Goal: Task Accomplishment & Management: Complete application form

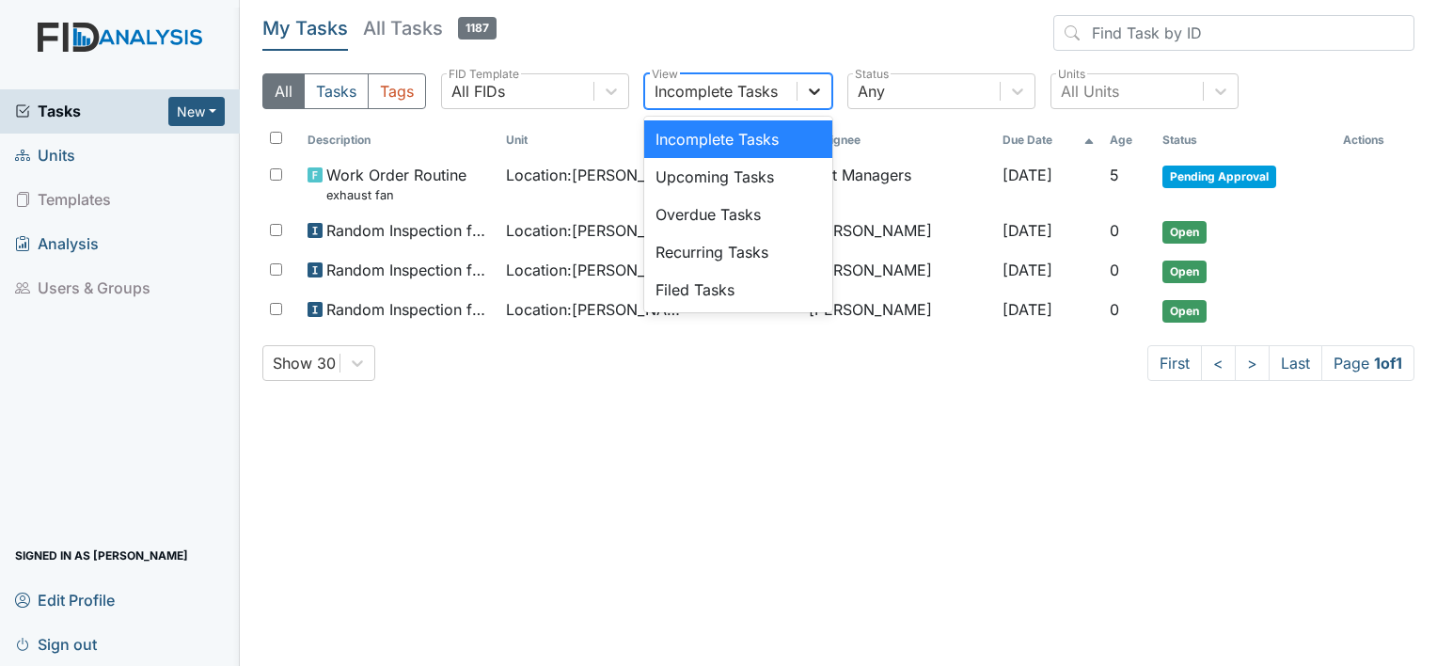
click at [813, 90] on icon at bounding box center [814, 91] width 19 height 19
click at [749, 273] on div "Filed Tasks" at bounding box center [738, 290] width 188 height 38
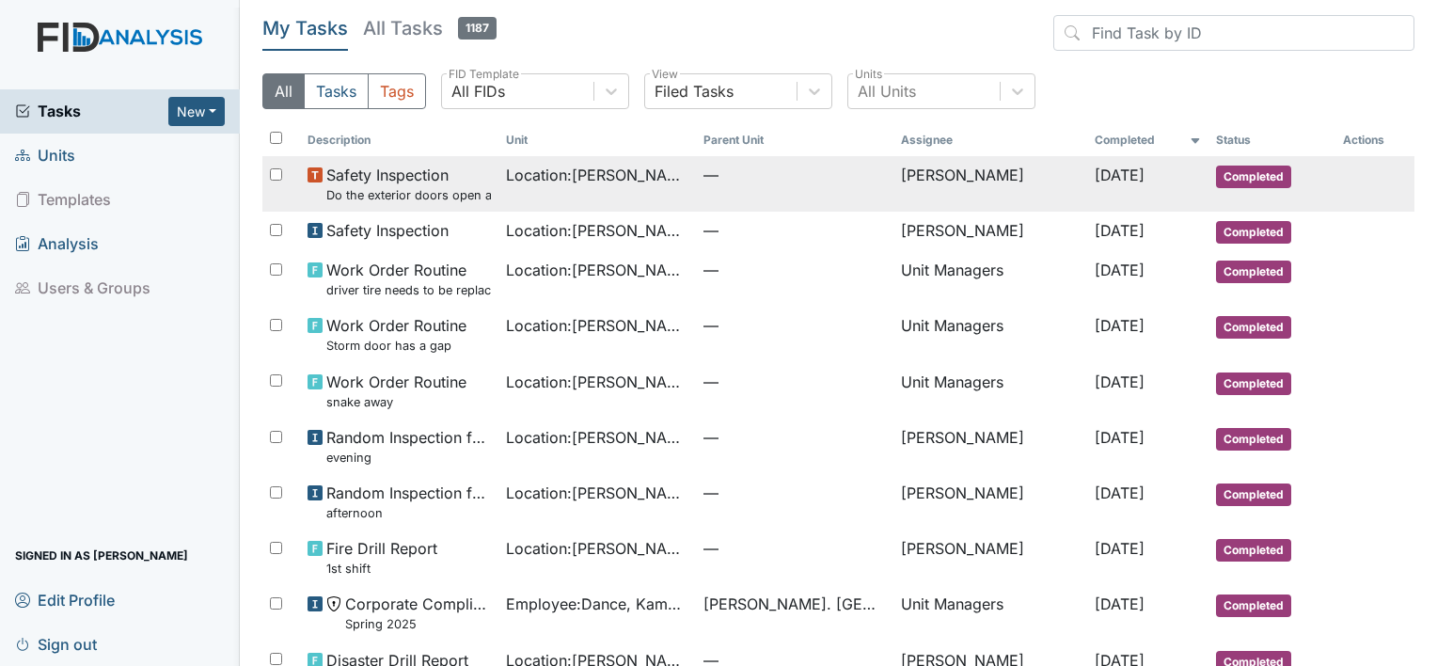
click at [720, 182] on span "—" at bounding box center [794, 175] width 182 height 23
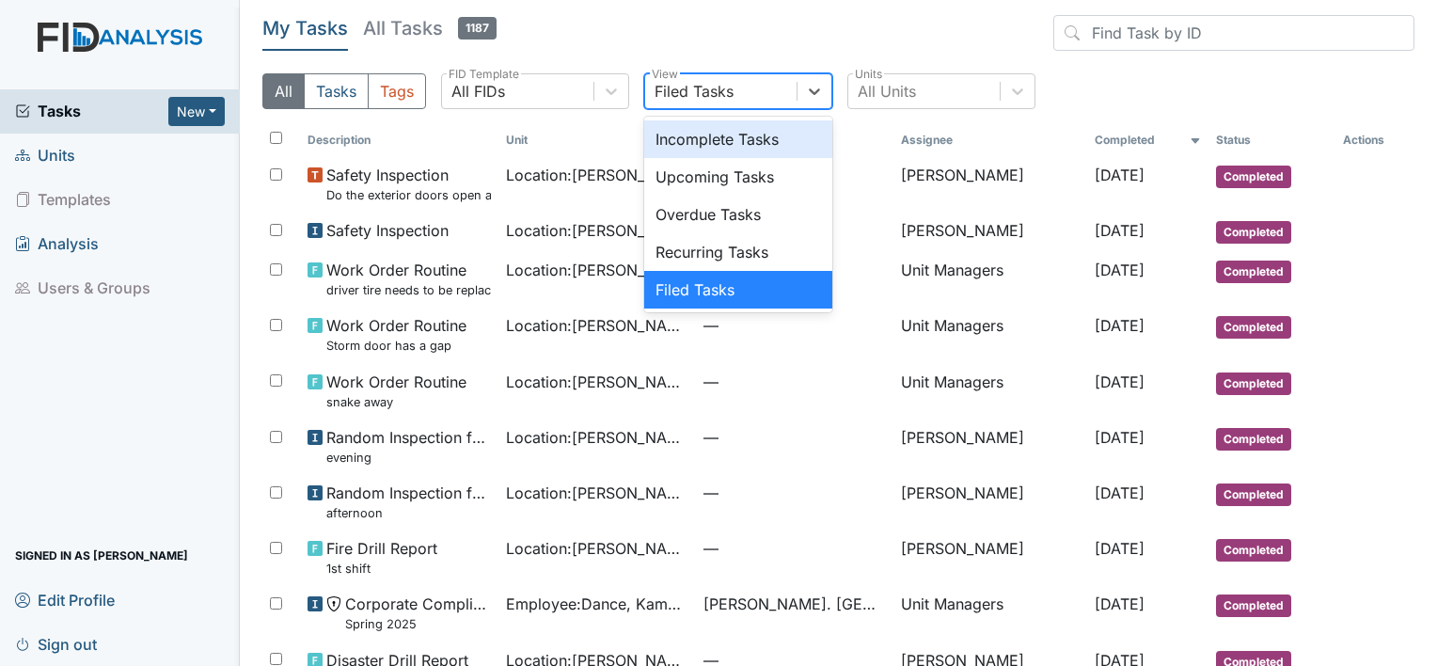
click at [759, 92] on div "Filed Tasks" at bounding box center [720, 91] width 151 height 34
click at [708, 146] on div "Incomplete Tasks" at bounding box center [738, 139] width 188 height 38
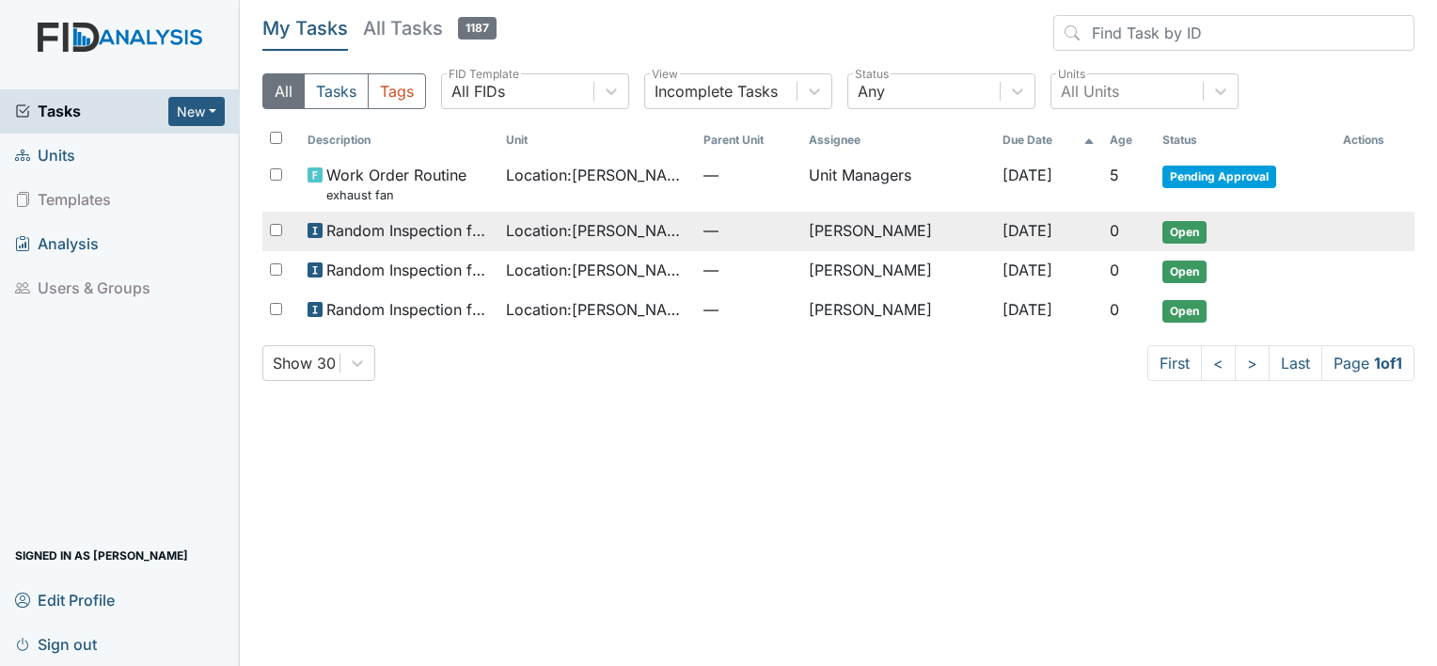
click at [726, 227] on span "—" at bounding box center [748, 230] width 90 height 23
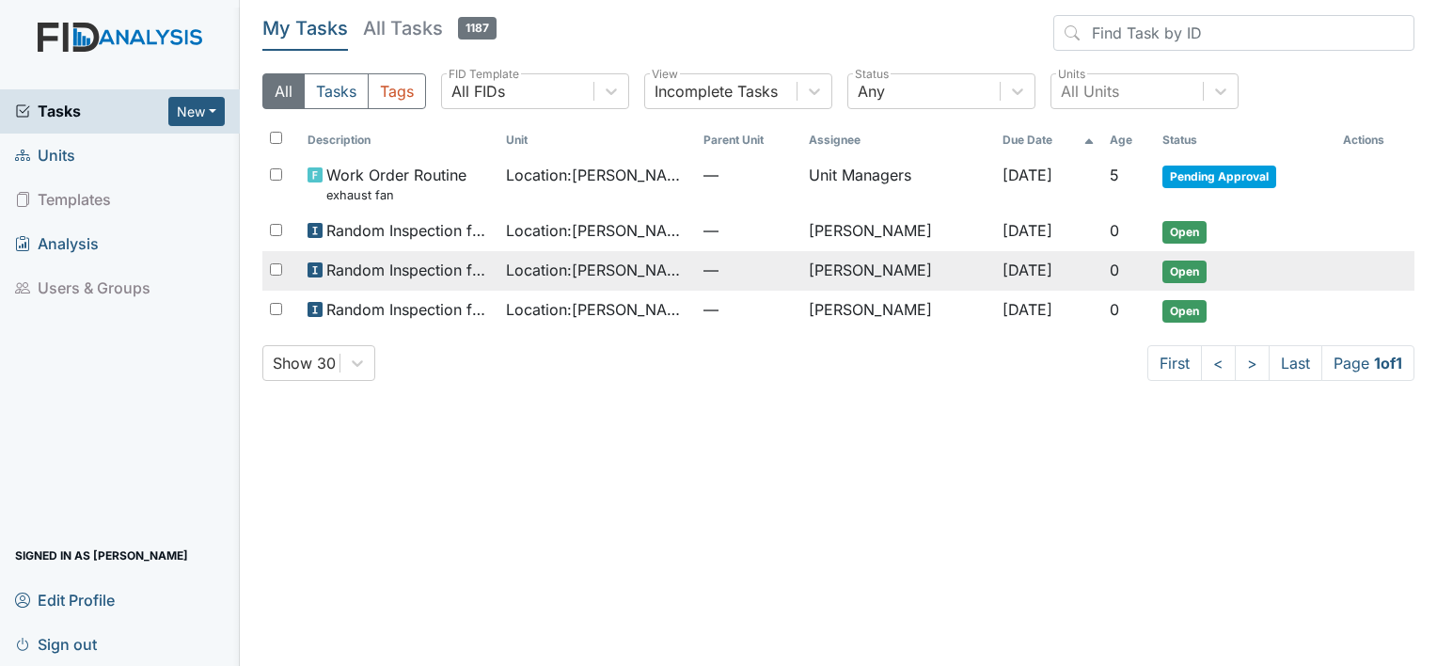
click at [361, 271] on span "Random Inspection for Evening" at bounding box center [408, 270] width 164 height 23
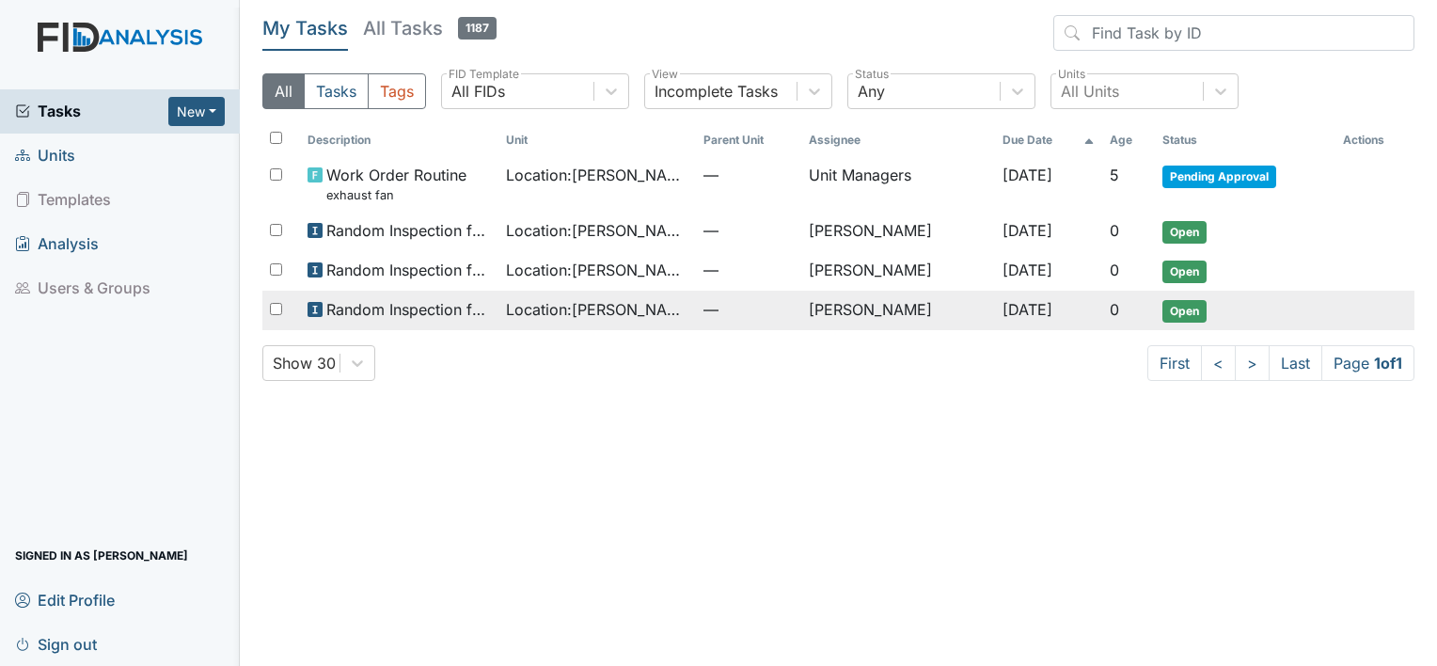
click at [466, 312] on span "Random Inspection for Afternoon" at bounding box center [408, 309] width 164 height 23
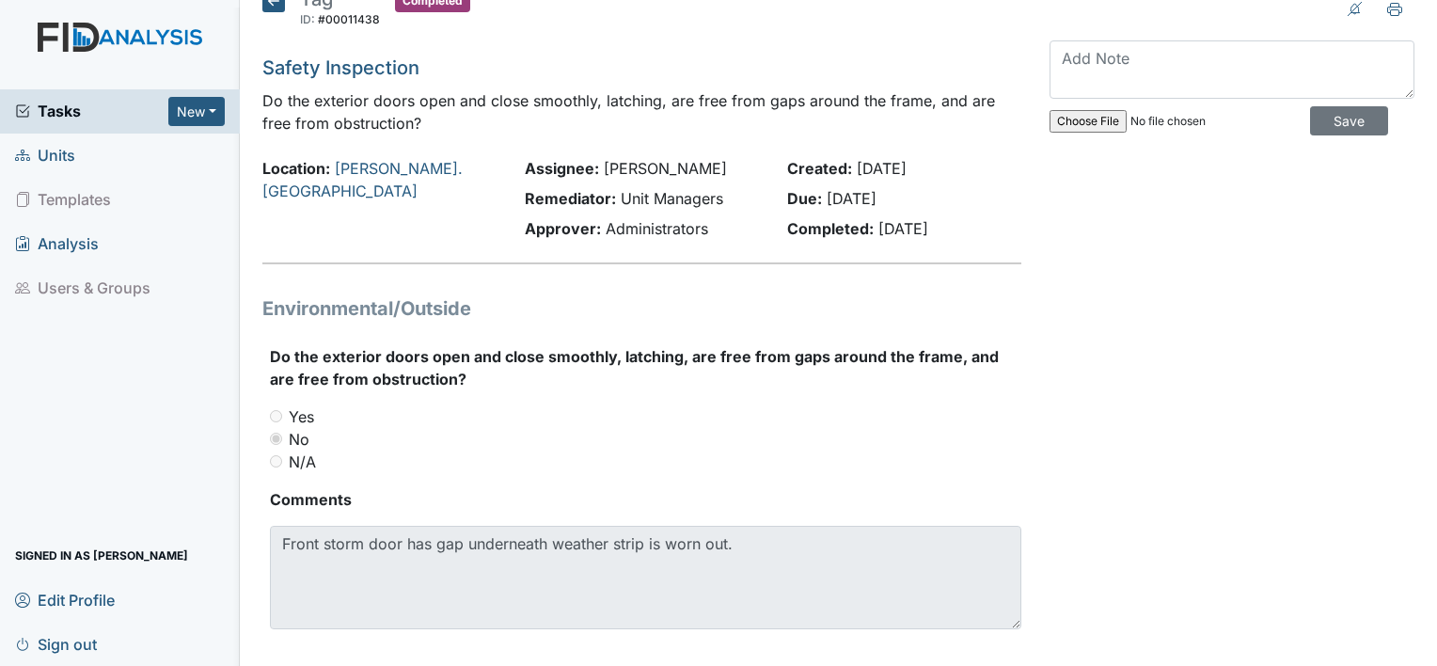
scroll to position [48, 0]
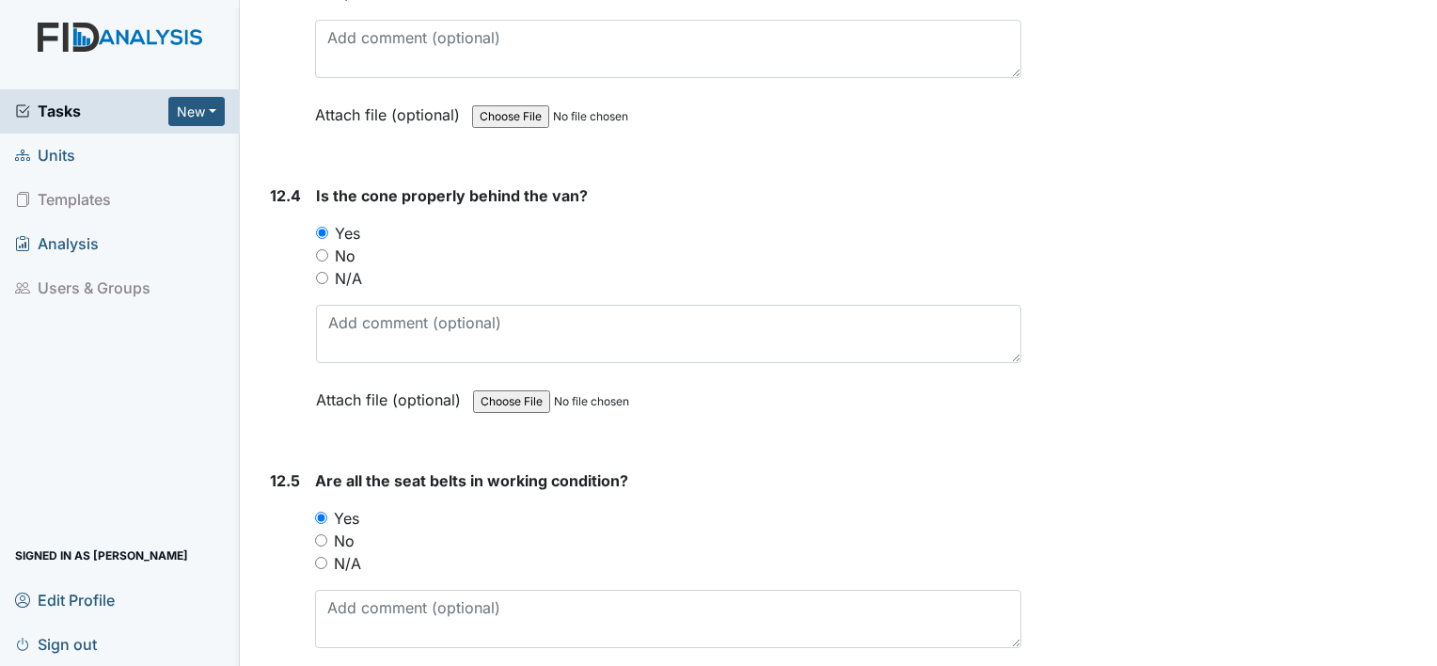
scroll to position [33139, 0]
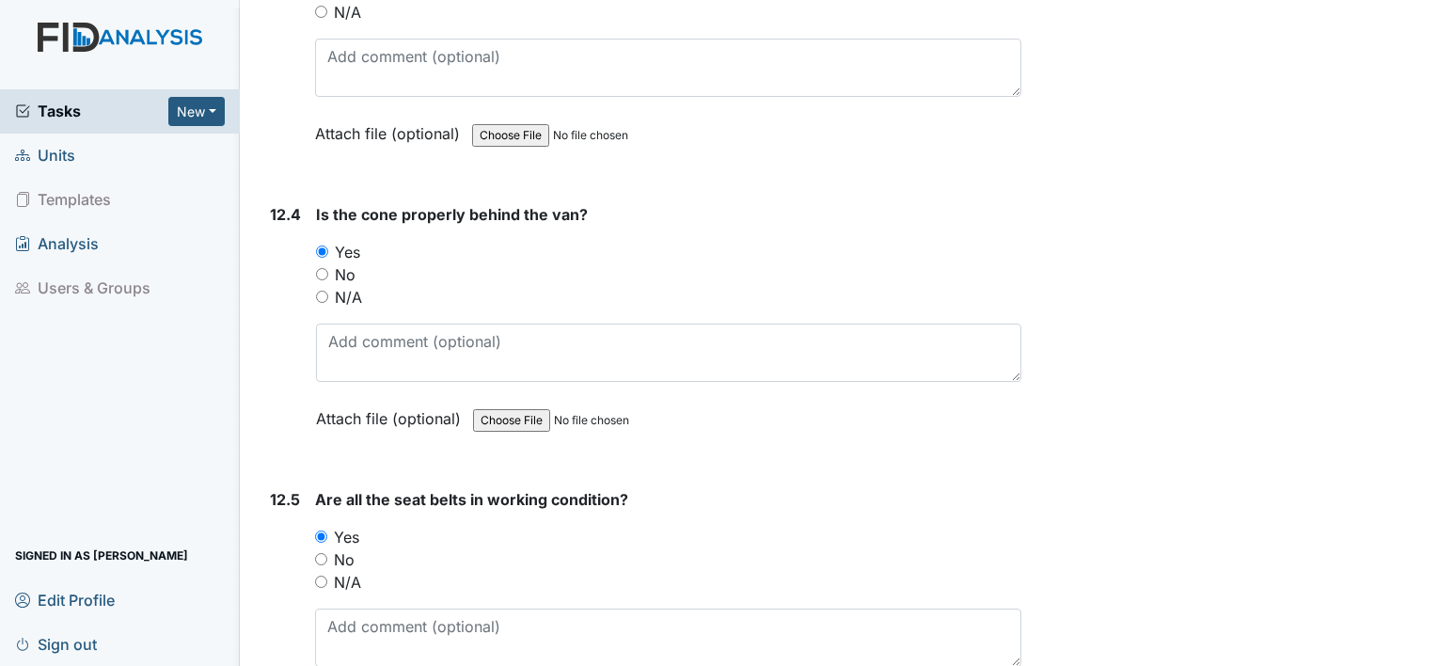
scroll to position [33161, 0]
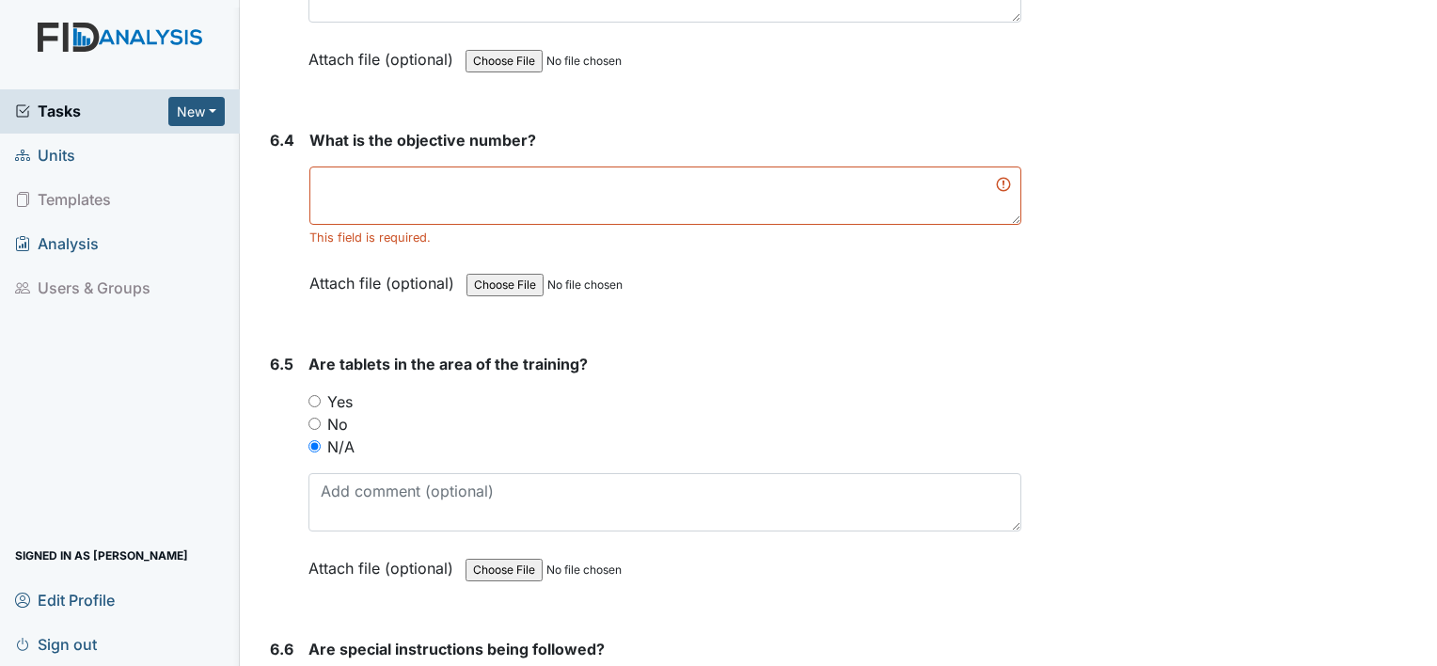
scroll to position [11593, 0]
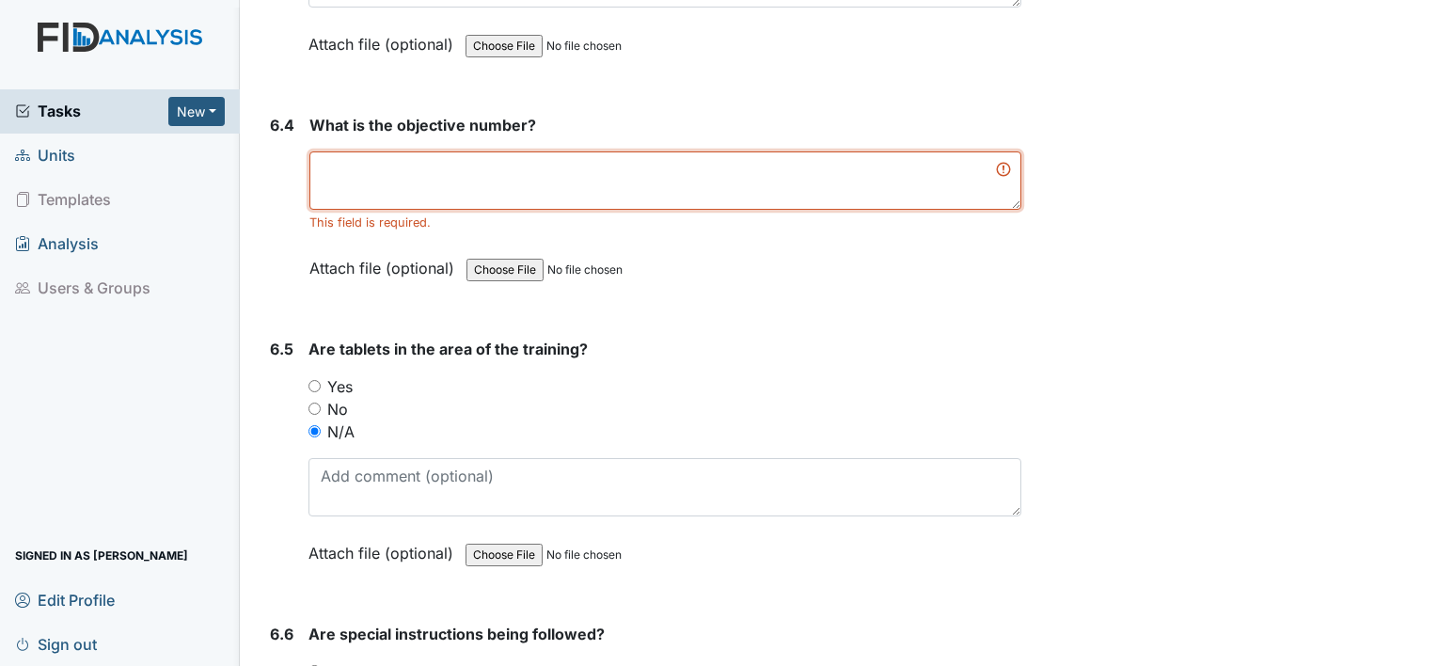
click at [973, 152] on textarea at bounding box center [665, 180] width 712 height 58
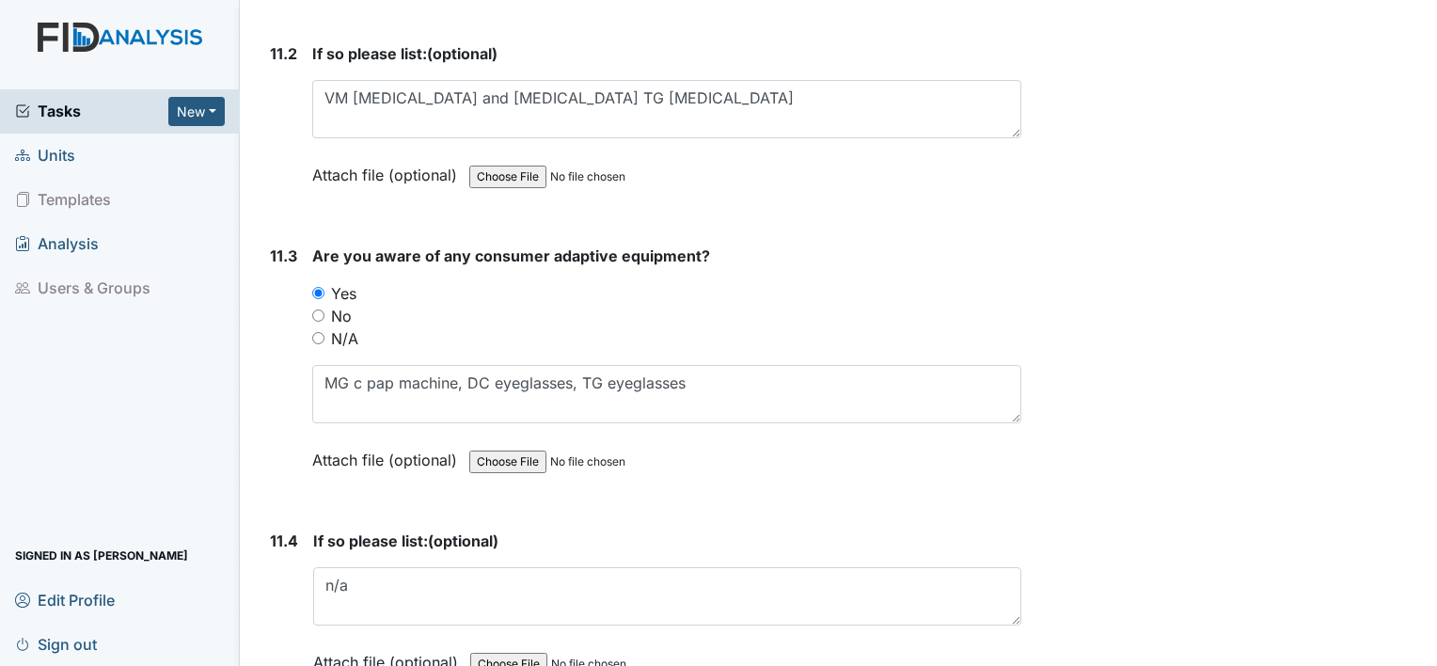
scroll to position [33139, 0]
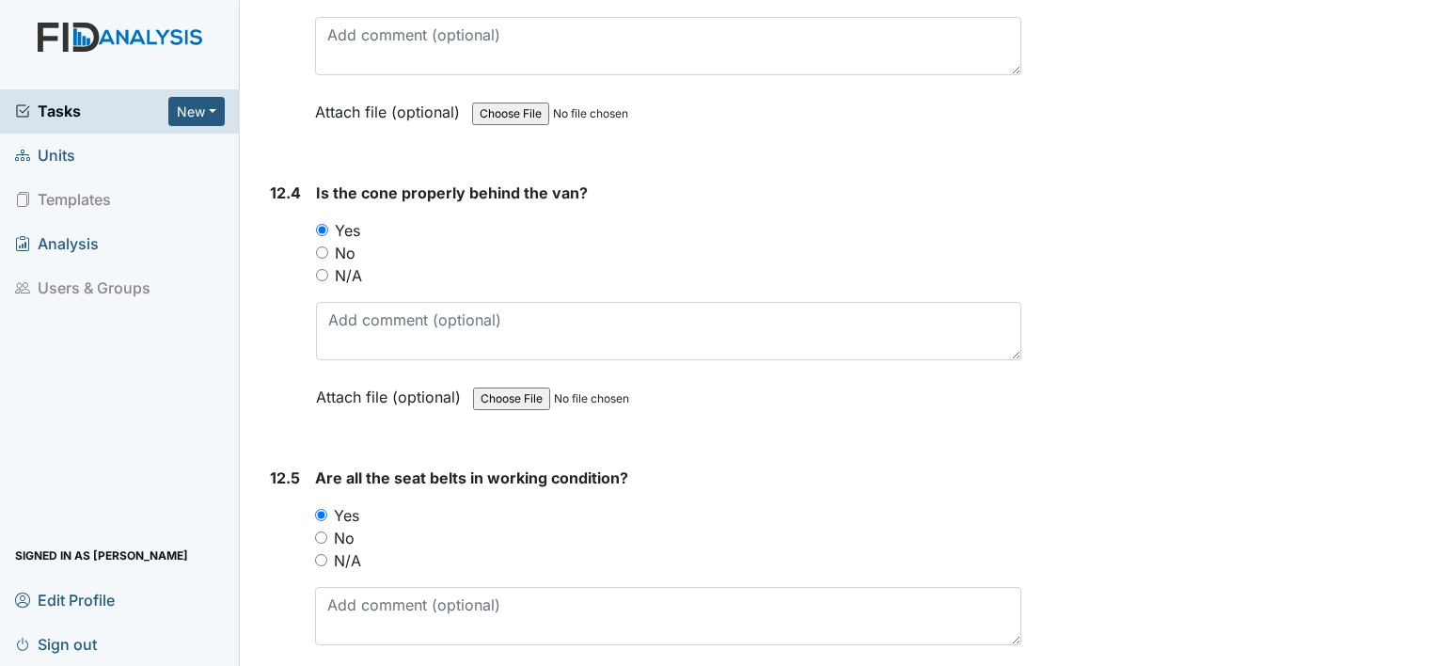
type textarea "n/a"
